Goal: Transaction & Acquisition: Purchase product/service

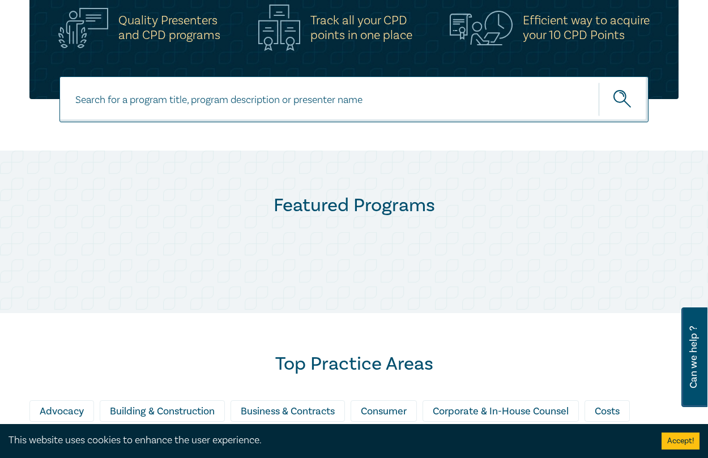
scroll to position [453, 0]
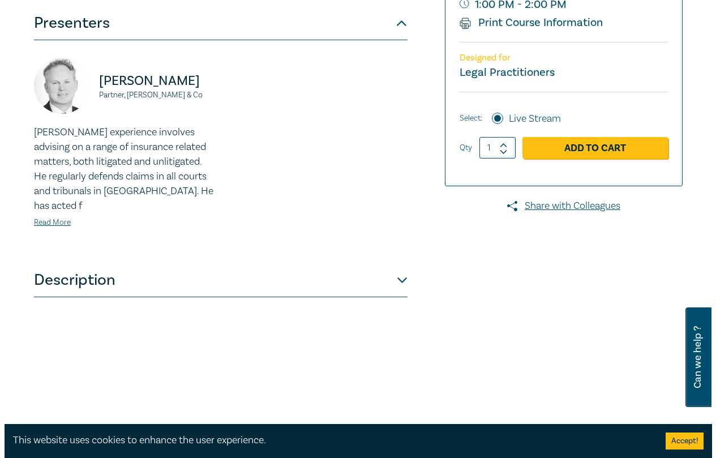
scroll to position [340, 0]
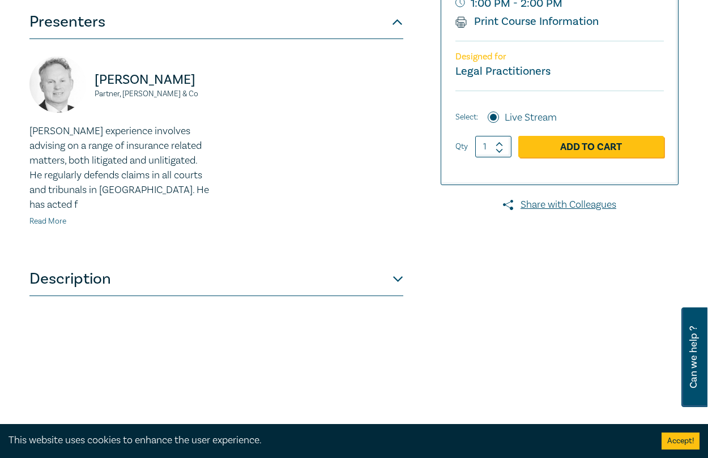
click at [50, 216] on link "Read More" at bounding box center [47, 221] width 37 height 10
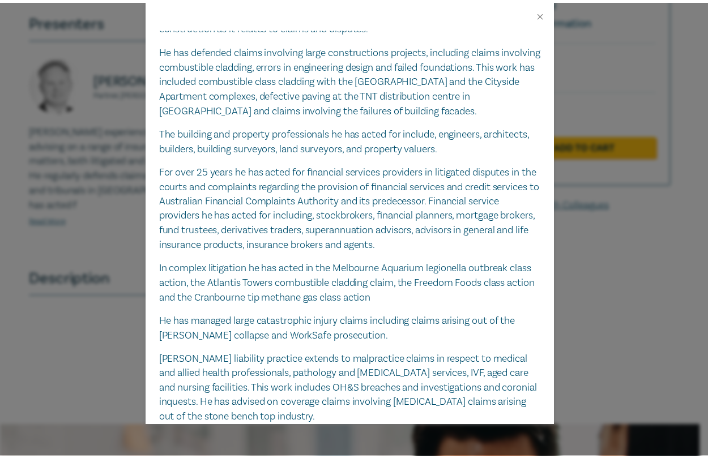
scroll to position [0, 0]
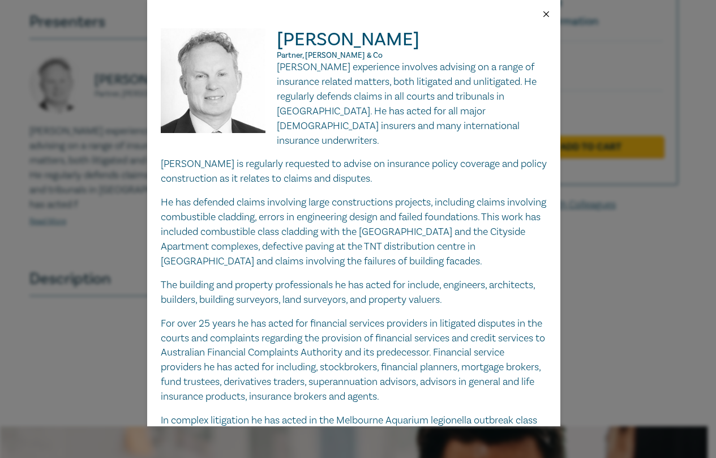
click at [548, 12] on button "Close" at bounding box center [546, 14] width 10 height 10
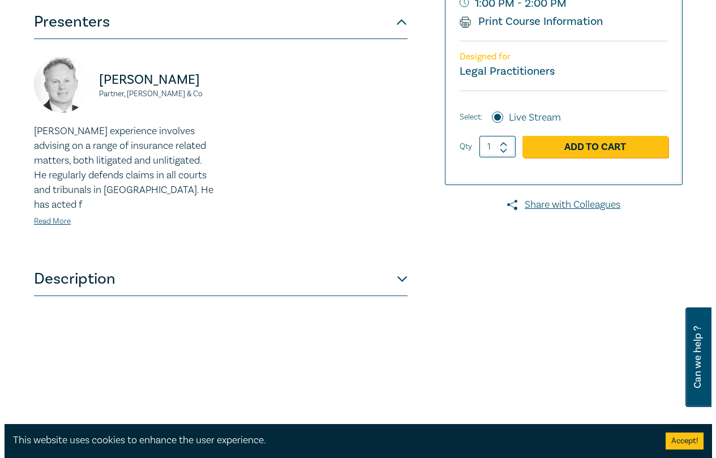
scroll to position [170, 0]
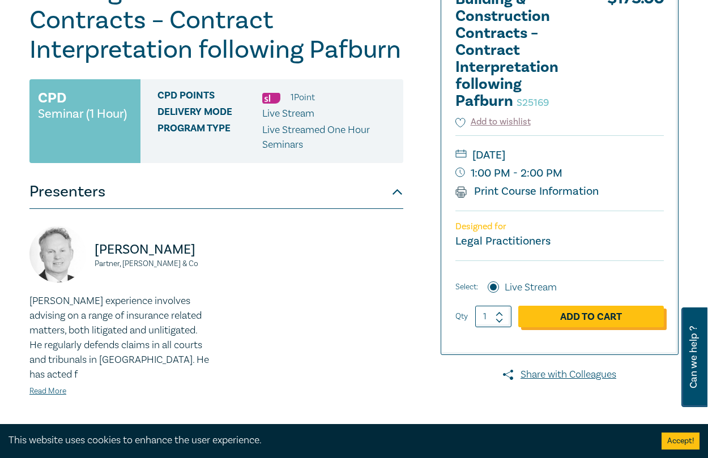
click at [584, 319] on link "Add to Cart" at bounding box center [591, 317] width 146 height 22
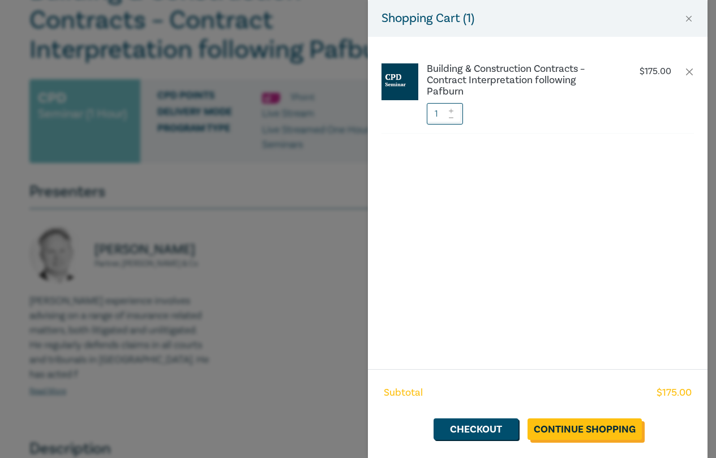
click at [576, 428] on link "Continue Shopping" at bounding box center [585, 429] width 114 height 22
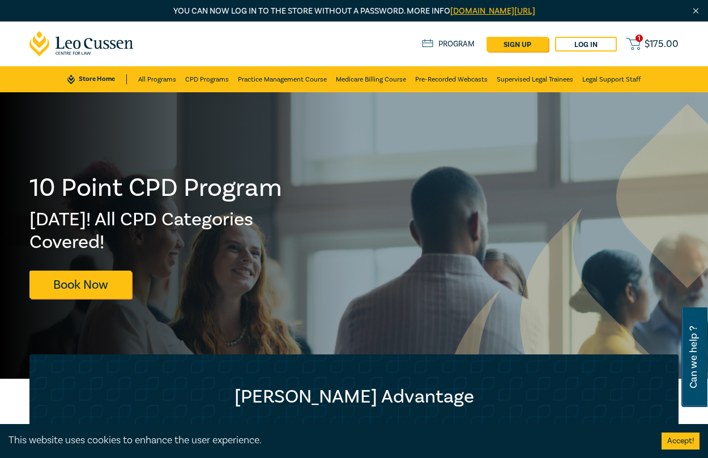
click at [651, 45] on span "$ 175.00" at bounding box center [661, 44] width 34 height 10
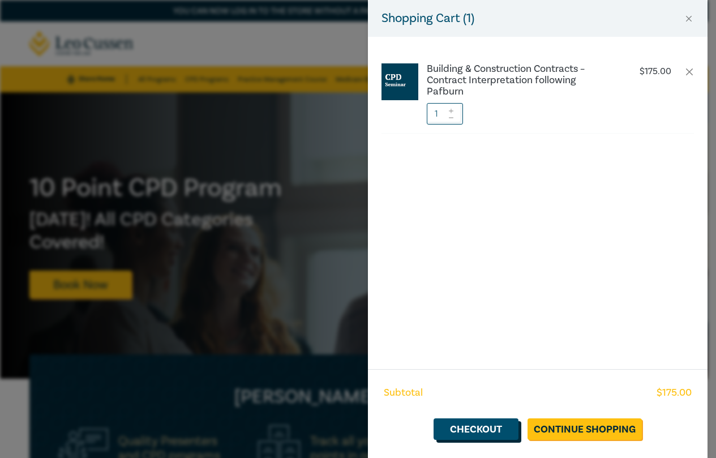
click at [489, 429] on link "Checkout" at bounding box center [476, 429] width 85 height 22
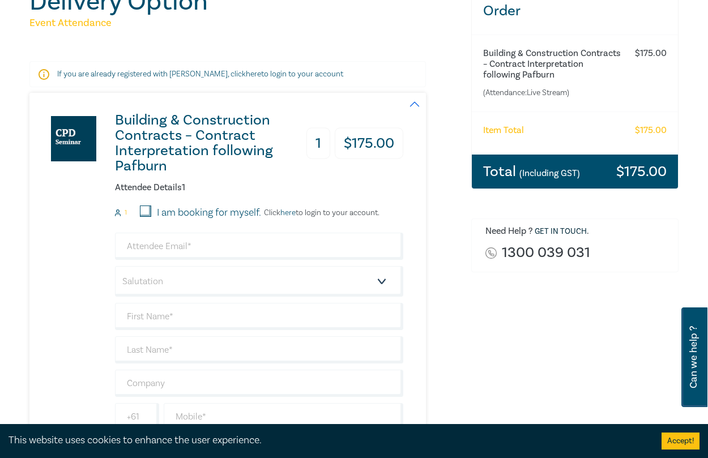
scroll to position [170, 0]
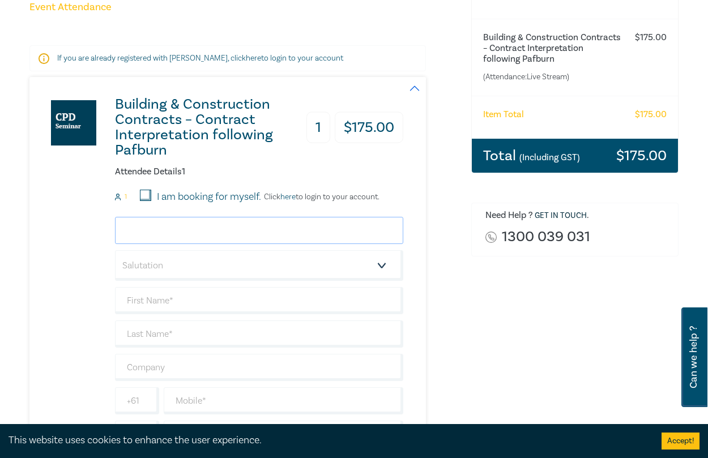
click at [305, 227] on input "email" at bounding box center [259, 230] width 288 height 27
type input "dimity.maloney@mc.legal"
type input "Dimity"
type input "Maloney"
type input "[PERSON_NAME] Legal"
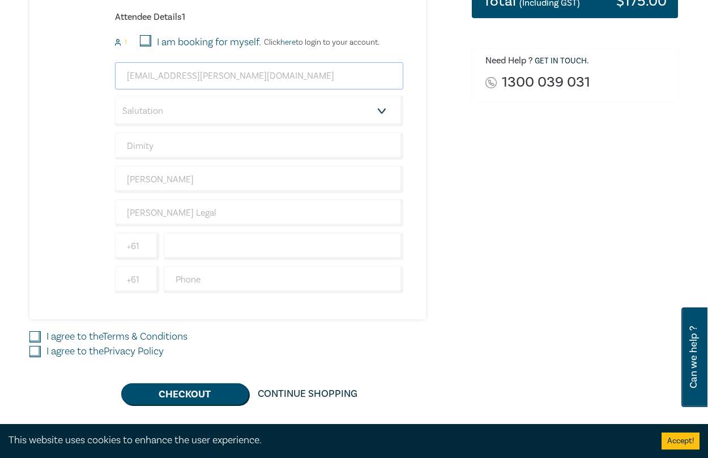
scroll to position [340, 0]
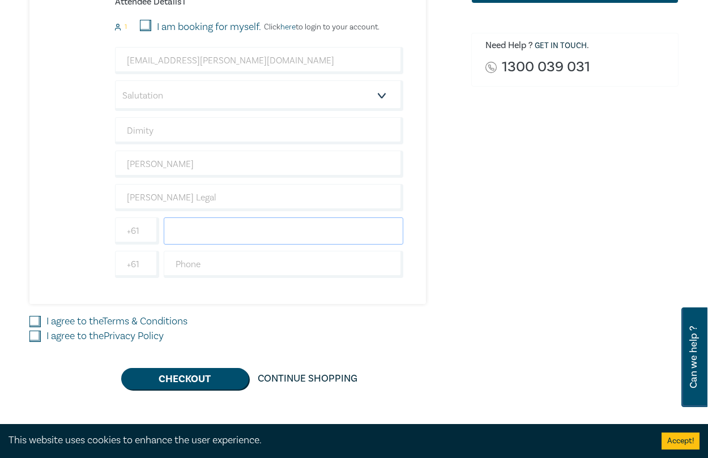
click at [253, 223] on input "text" at bounding box center [284, 230] width 240 height 27
type input "0411292214"
click at [37, 321] on input "I agree to the Terms & Conditions" at bounding box center [34, 321] width 11 height 11
checkbox input "true"
click at [33, 335] on input "I agree to the Privacy Policy" at bounding box center [34, 336] width 11 height 11
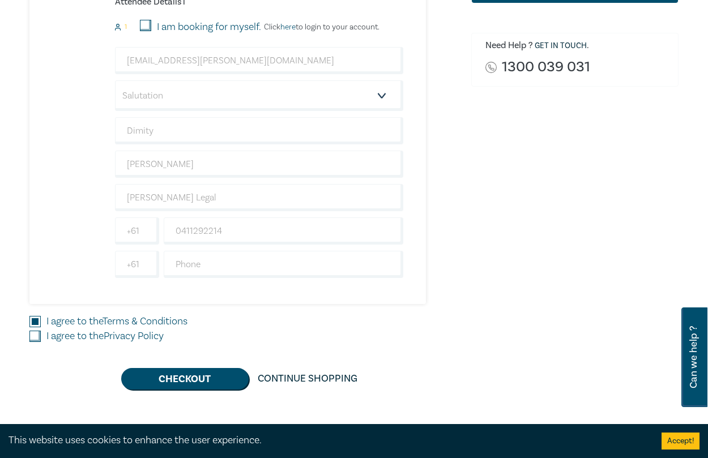
checkbox input "true"
click at [199, 379] on button "Checkout" at bounding box center [184, 379] width 127 height 22
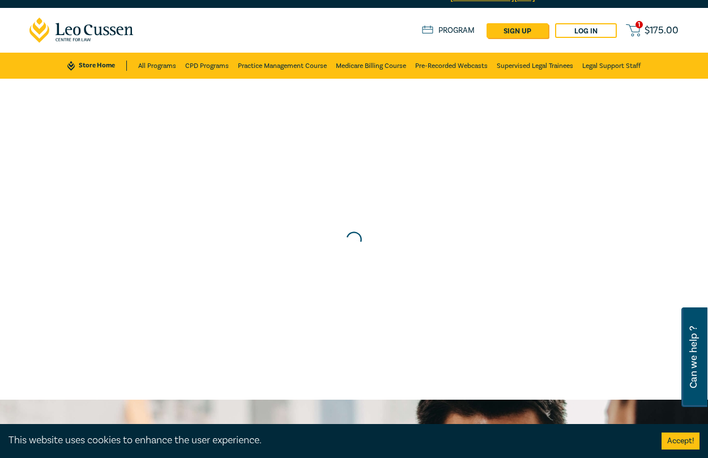
scroll to position [0, 0]
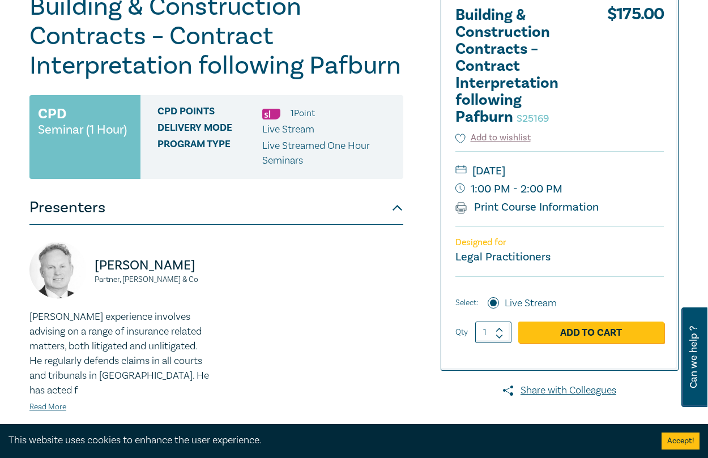
scroll to position [170, 0]
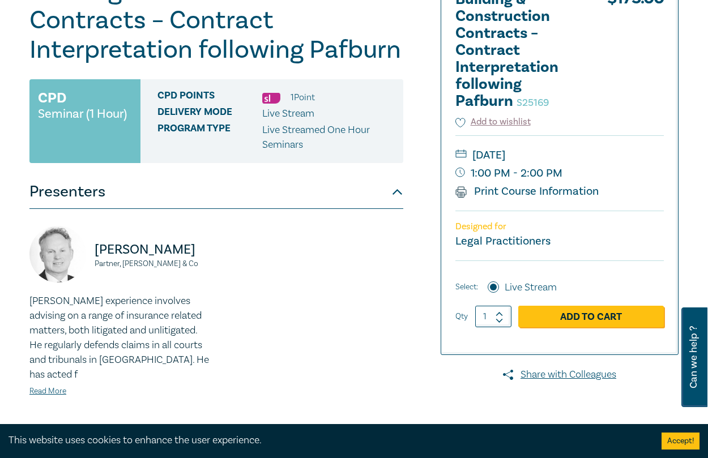
click at [684, 209] on div at bounding box center [574, 259] width 221 height 566
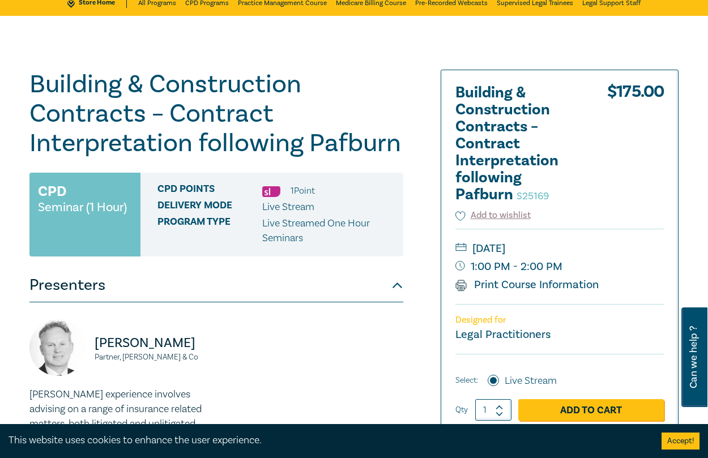
scroll to position [0, 0]
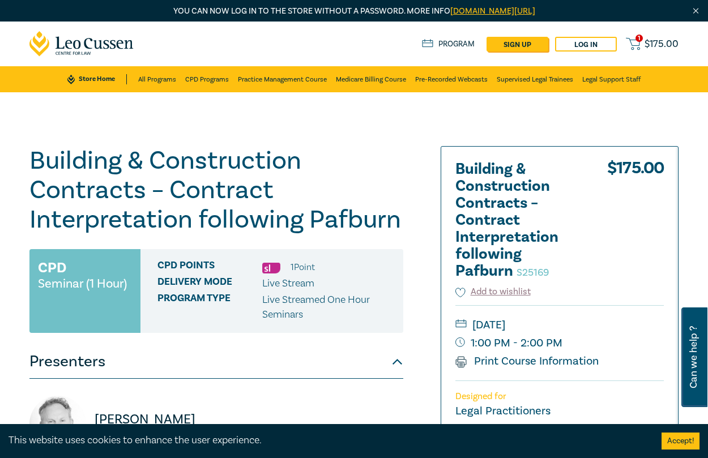
click at [109, 177] on h1 "Building & Construction Contracts – Contract Interpretation following Pafburn S…" at bounding box center [216, 190] width 374 height 88
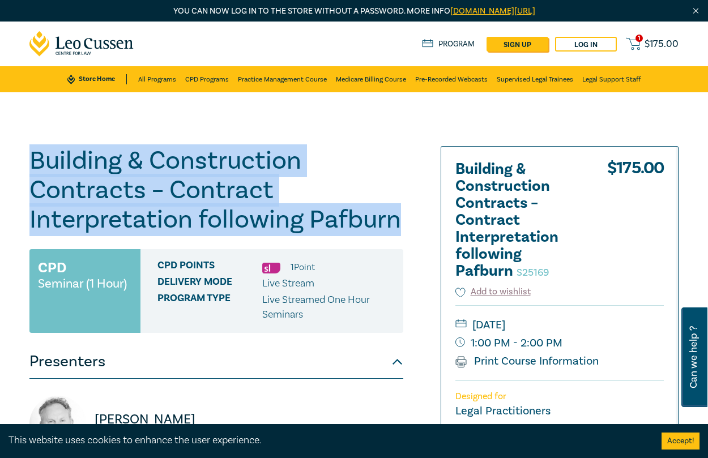
drag, startPoint x: 36, startPoint y: 157, endPoint x: 437, endPoint y: 223, distance: 406.2
click at [437, 223] on div "Building & Construction Contracts – Contract Interpretation following Pafburn S…" at bounding box center [244, 429] width 442 height 566
copy h1 "Building & Construction Contracts – Contract Interpretation following Pafburn"
